Goal: Task Accomplishment & Management: Manage account settings

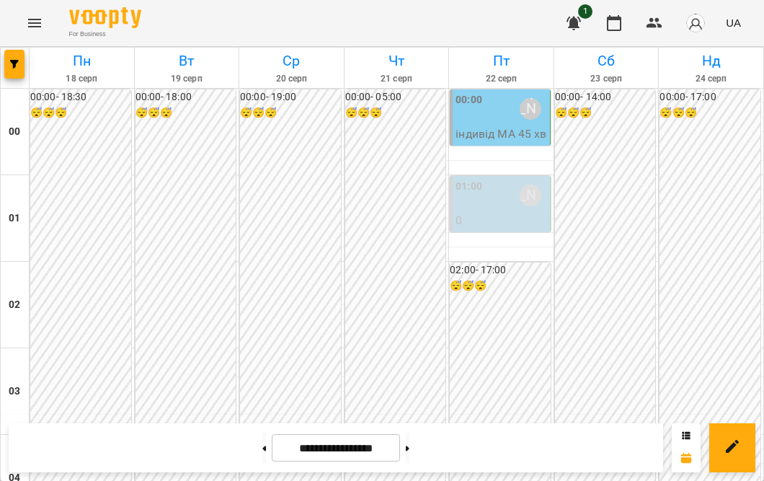
scroll to position [1503, 0]
click at [263, 446] on icon at bounding box center [265, 447] width 4 height 5
type input "**********"
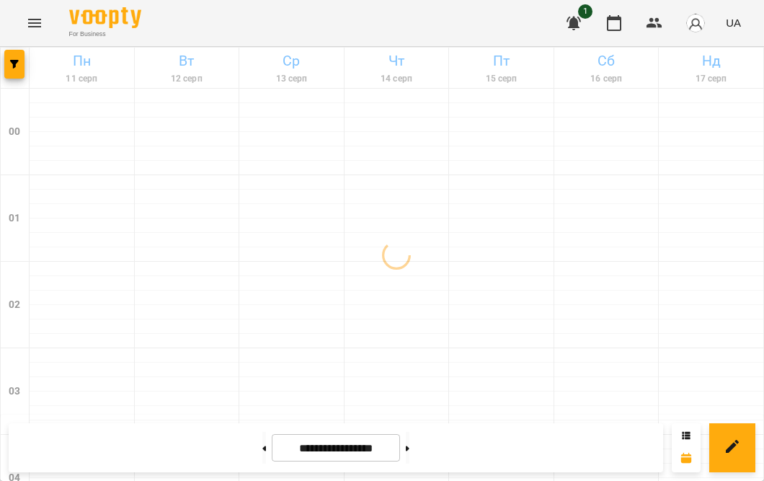
scroll to position [880, 0]
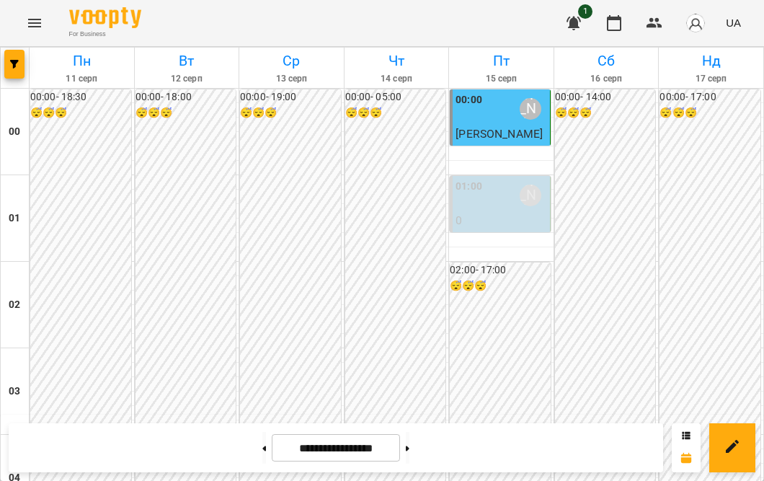
scroll to position [1497, 0]
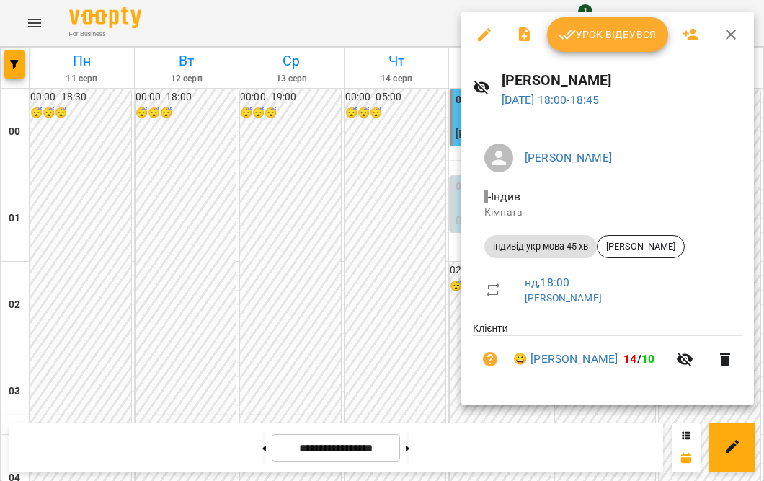
click at [632, 38] on span "Урок відбувся" at bounding box center [607, 34] width 98 height 17
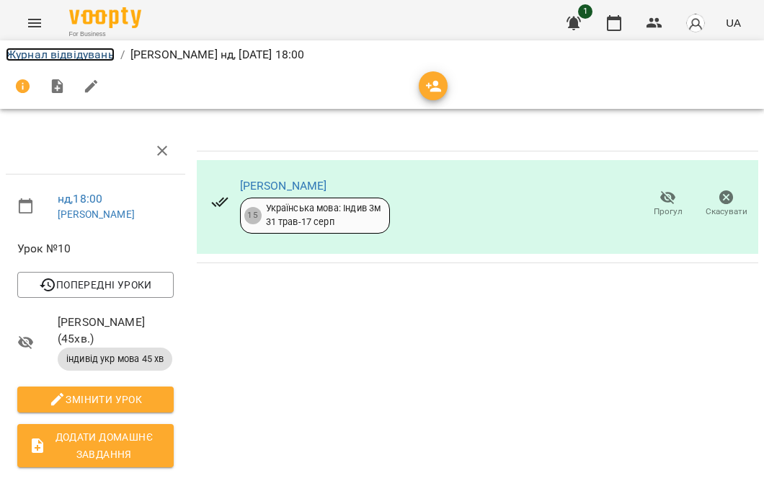
click at [78, 49] on link "Журнал відвідувань" at bounding box center [60, 55] width 109 height 14
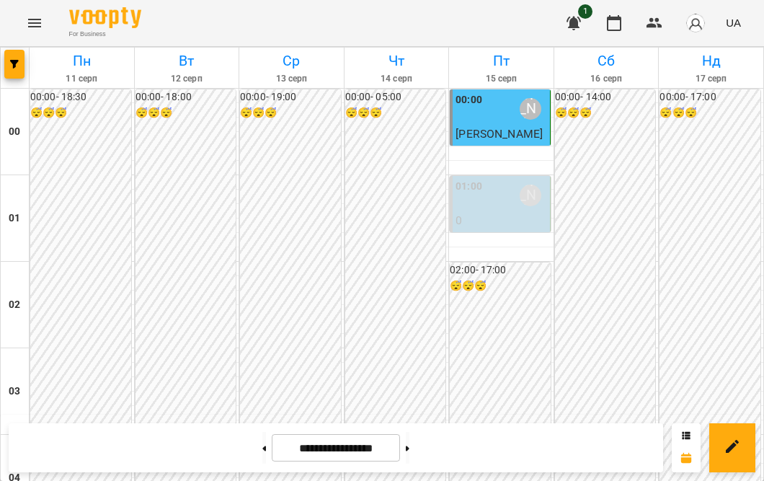
scroll to position [1452, 0]
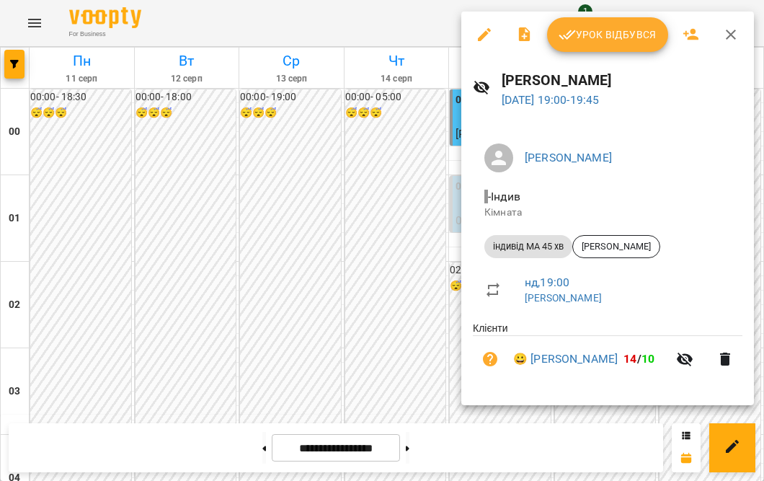
click at [587, 40] on span "Урок відбувся" at bounding box center [607, 34] width 98 height 17
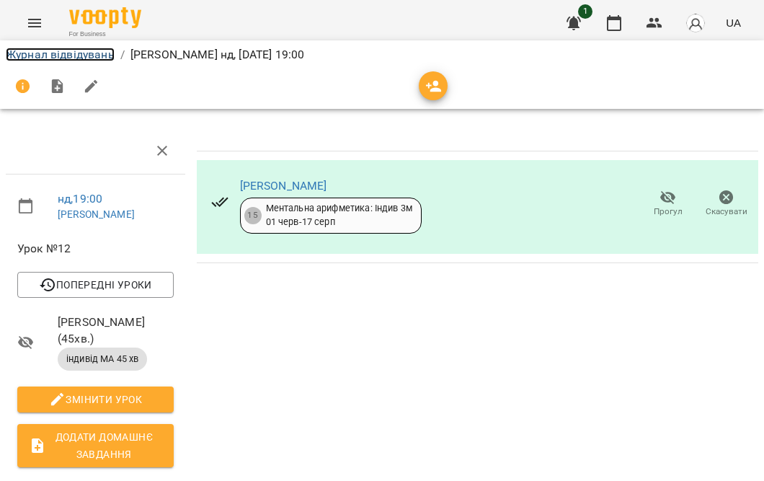
click at [77, 58] on link "Журнал відвідувань" at bounding box center [60, 55] width 109 height 14
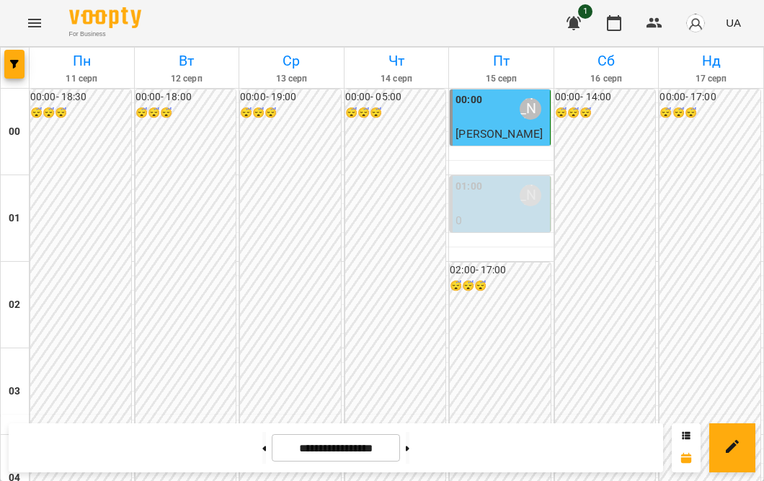
scroll to position [1465, 0]
click at [409, 453] on button at bounding box center [408, 448] width 4 height 32
type input "**********"
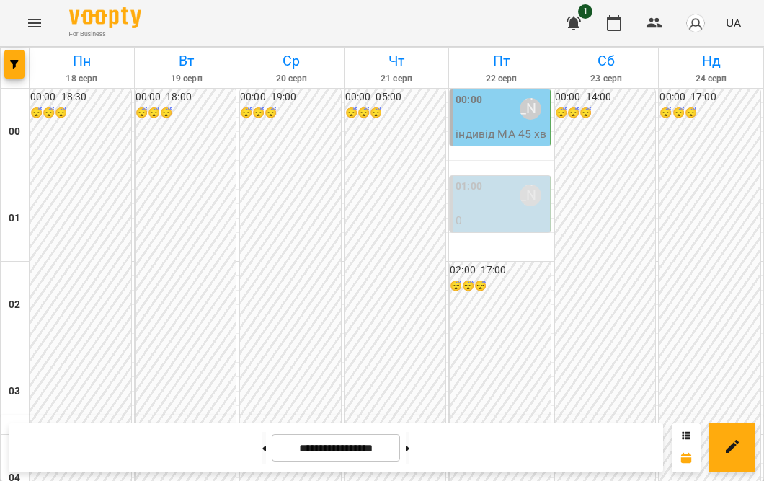
scroll to position [1748, 0]
click at [40, 18] on icon "Menu" at bounding box center [34, 22] width 17 height 17
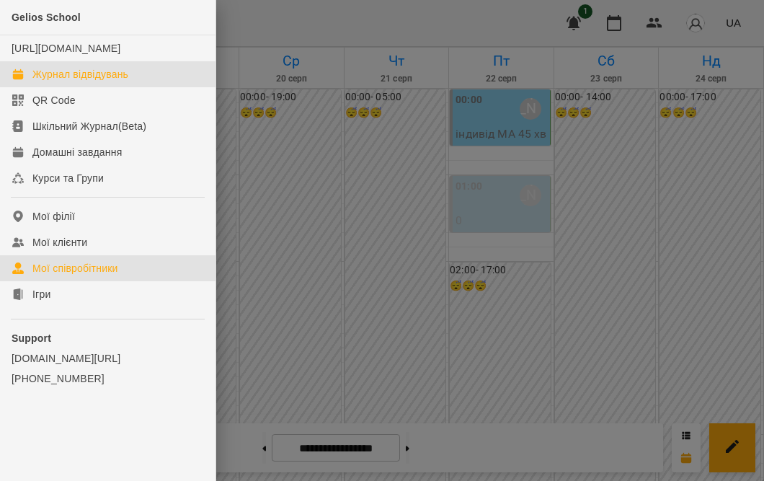
click at [63, 272] on link "Мої співробітники" at bounding box center [107, 268] width 215 height 26
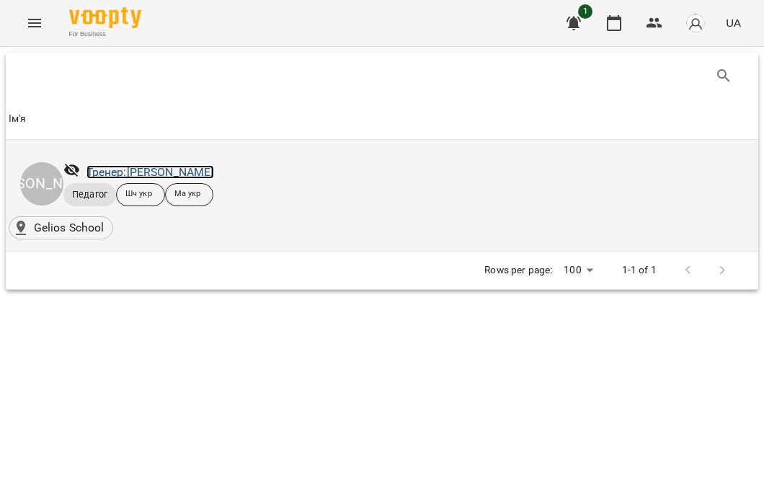
click at [180, 165] on link "Тренер: [PERSON_NAME]" at bounding box center [150, 172] width 128 height 14
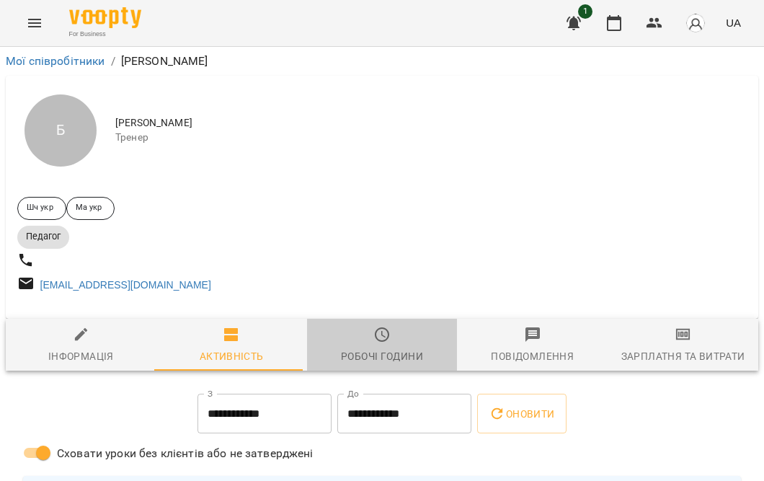
click at [380, 351] on span "Робочі години" at bounding box center [382, 345] width 133 height 39
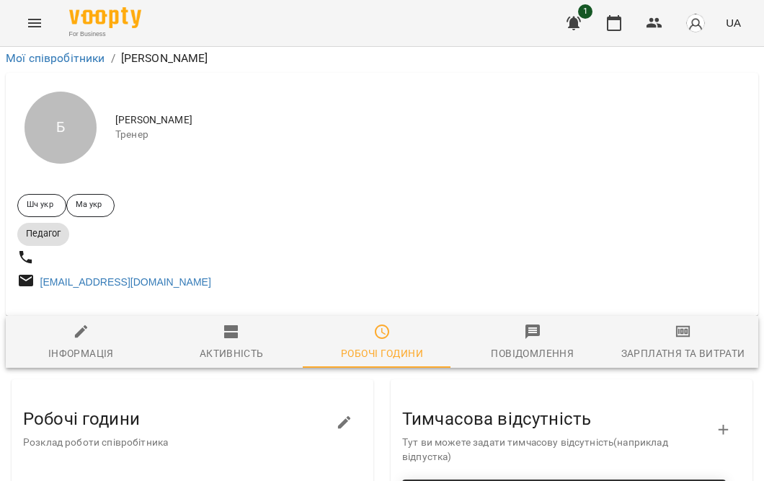
scroll to position [112, 0]
click at [339, 414] on icon "button" at bounding box center [344, 422] width 17 height 17
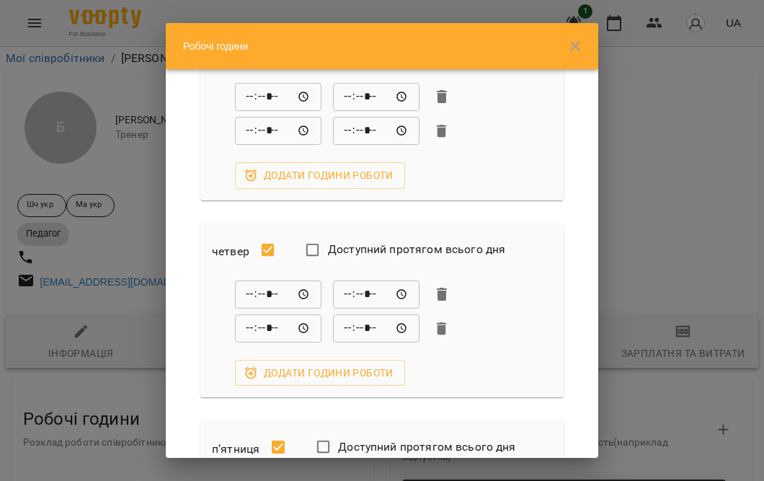
scroll to position [393, 0]
click at [443, 328] on icon "button" at bounding box center [442, 328] width 10 height 13
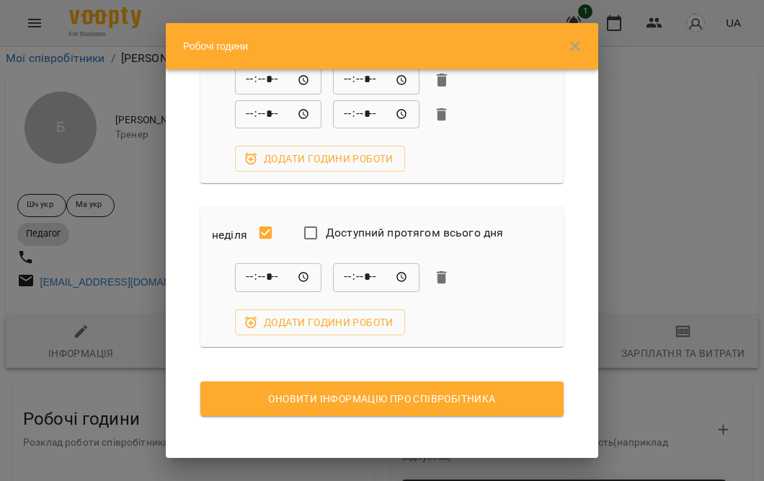
scroll to position [1005, 0]
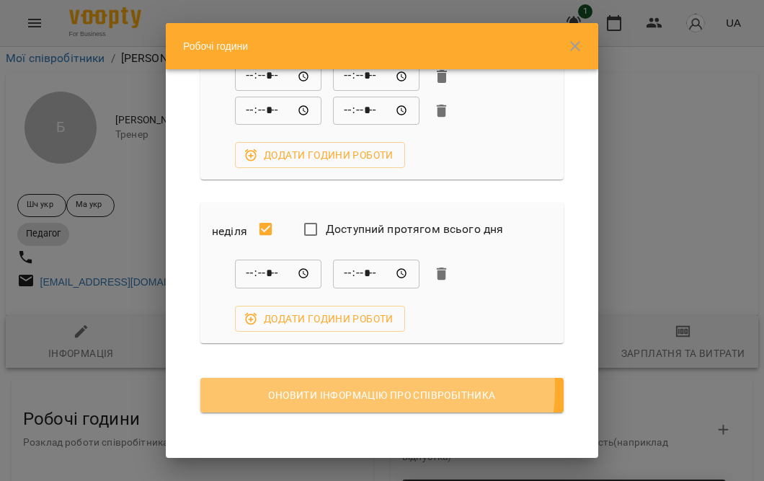
click at [353, 387] on span "Оновити інформацію про співробітника" at bounding box center [382, 394] width 340 height 17
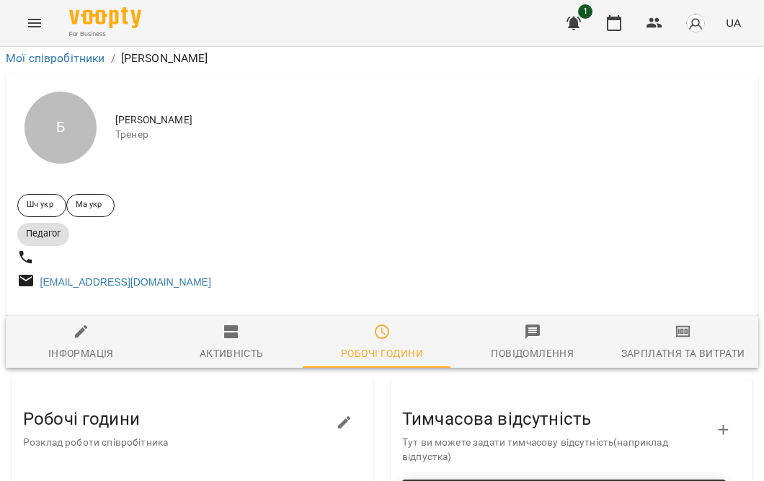
click at [37, 20] on icon "Menu" at bounding box center [34, 22] width 17 height 17
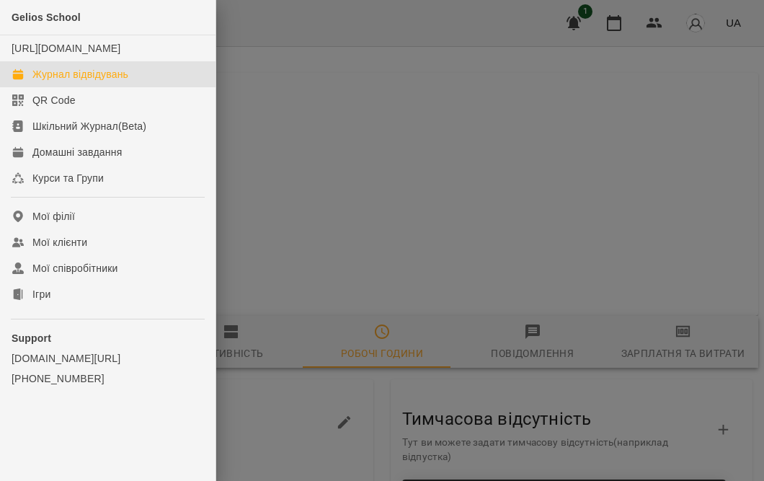
click at [47, 79] on link "Журнал відвідувань" at bounding box center [107, 74] width 215 height 26
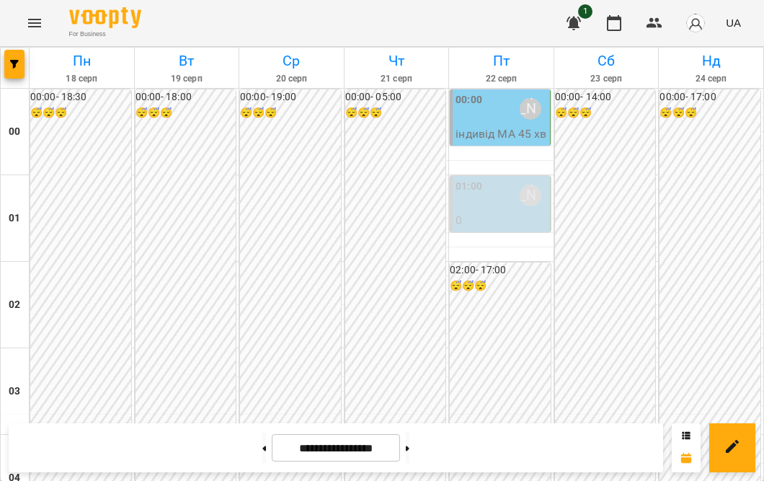
scroll to position [1587, 0]
